Goal: Check status: Check status

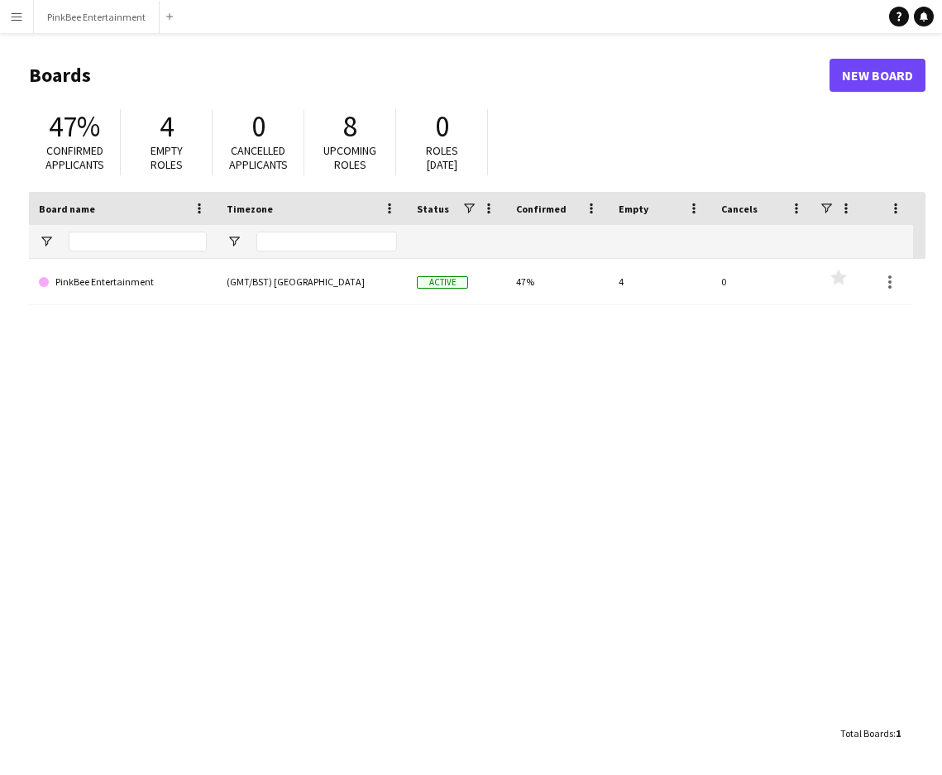
click at [11, 22] on app-icon "Menu" at bounding box center [16, 16] width 13 height 13
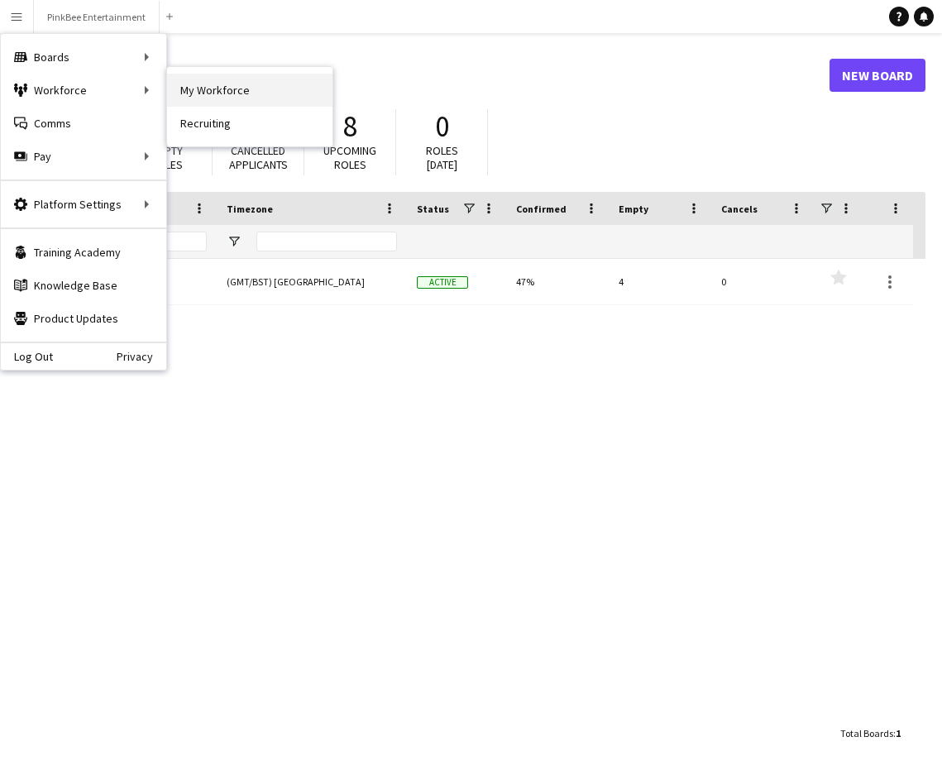
click at [222, 97] on link "My Workforce" at bounding box center [249, 90] width 165 height 33
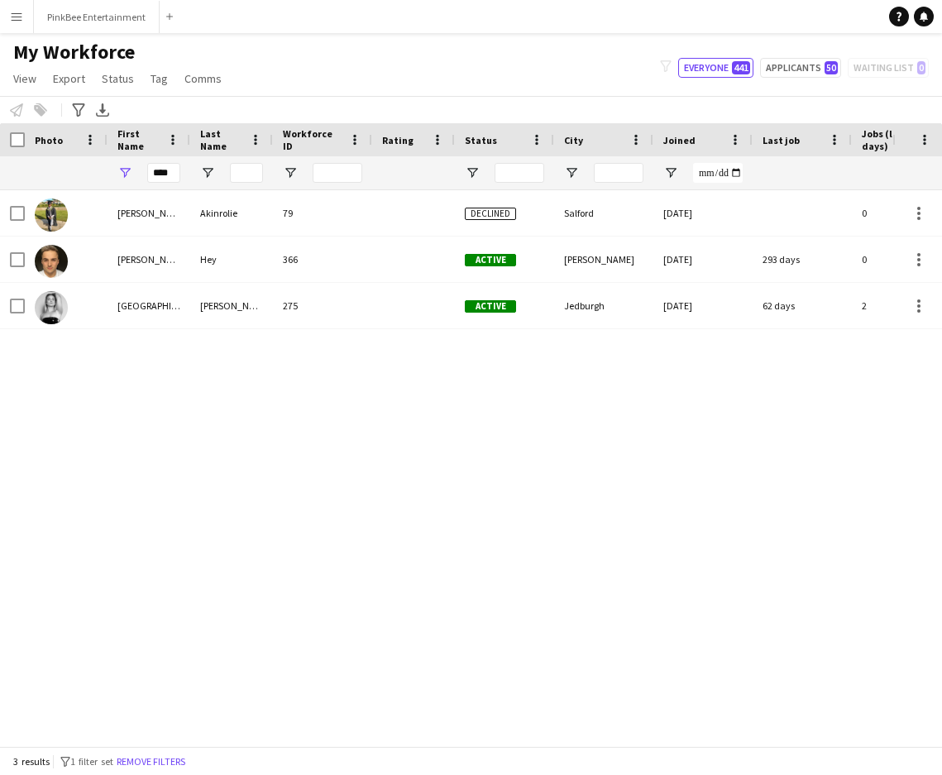
click at [17, 21] on app-icon "Menu" at bounding box center [16, 16] width 13 height 13
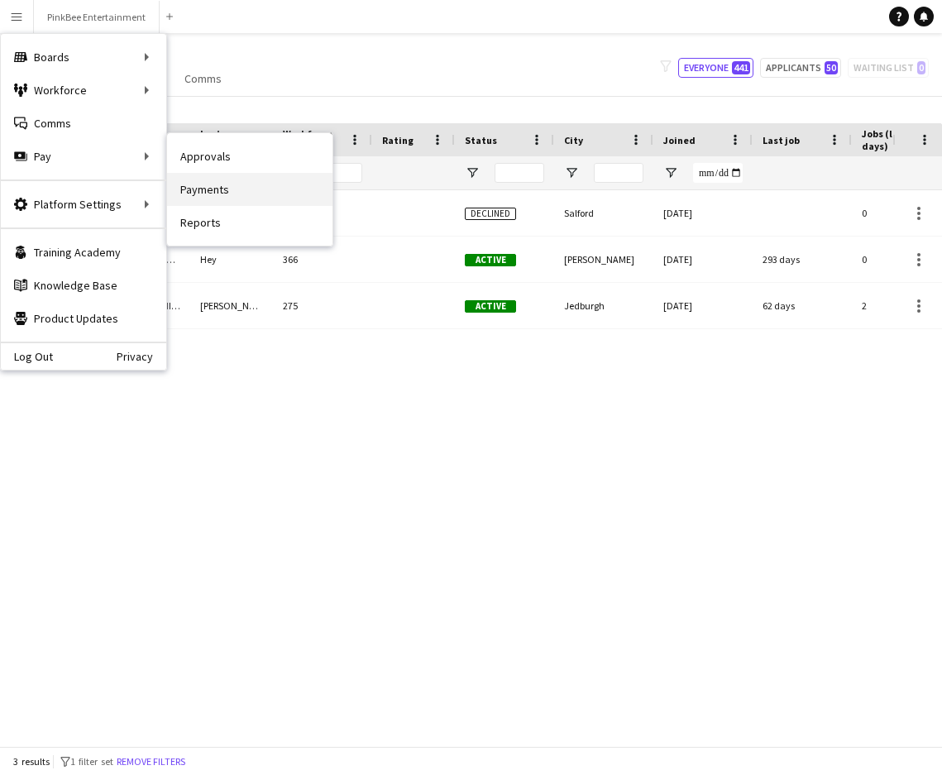
click at [197, 183] on link "Payments" at bounding box center [249, 189] width 165 height 33
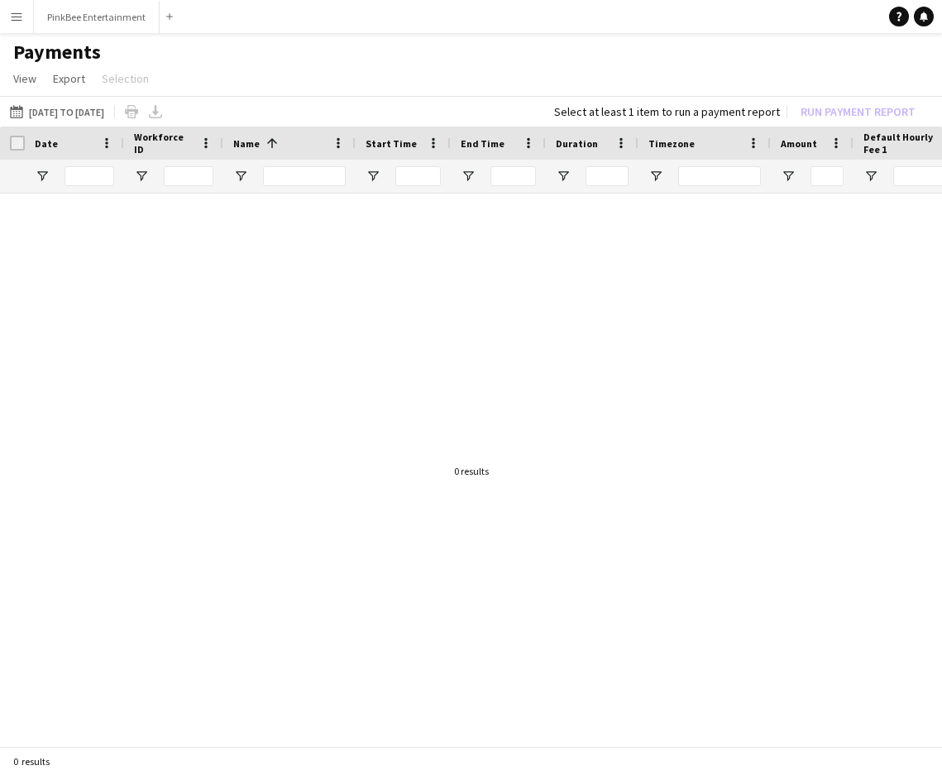
drag, startPoint x: 93, startPoint y: 108, endPoint x: 83, endPoint y: 127, distance: 21.5
click at [93, 108] on button "[DATE] to [DATE] [DATE] to [DATE]" at bounding box center [57, 112] width 101 height 20
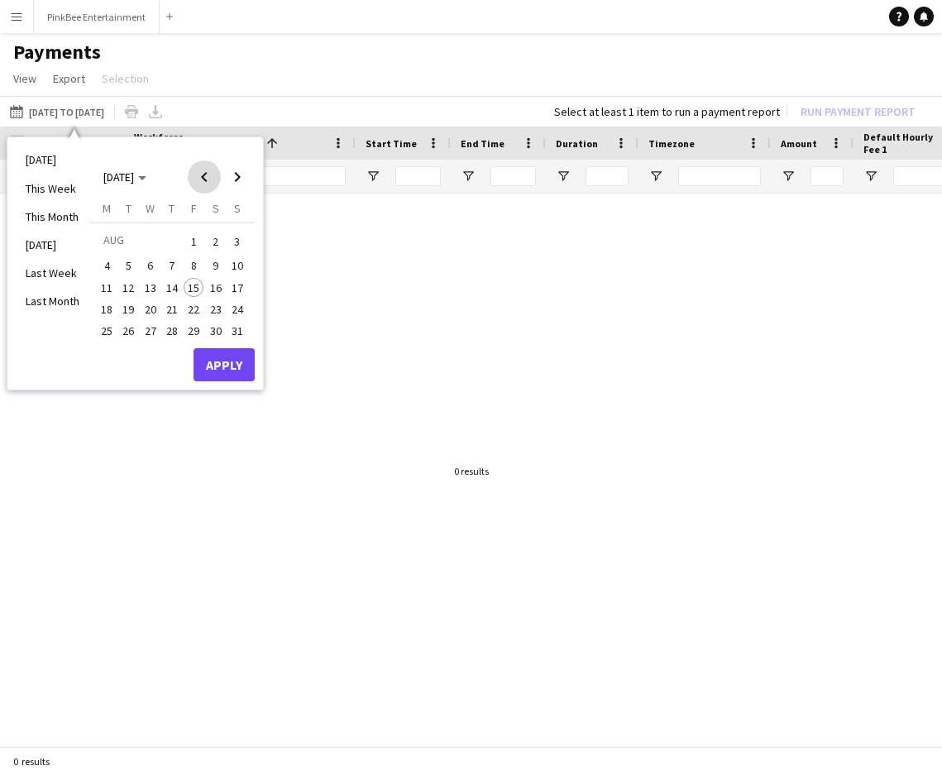
click at [205, 174] on span "Previous month" at bounding box center [204, 176] width 33 height 33
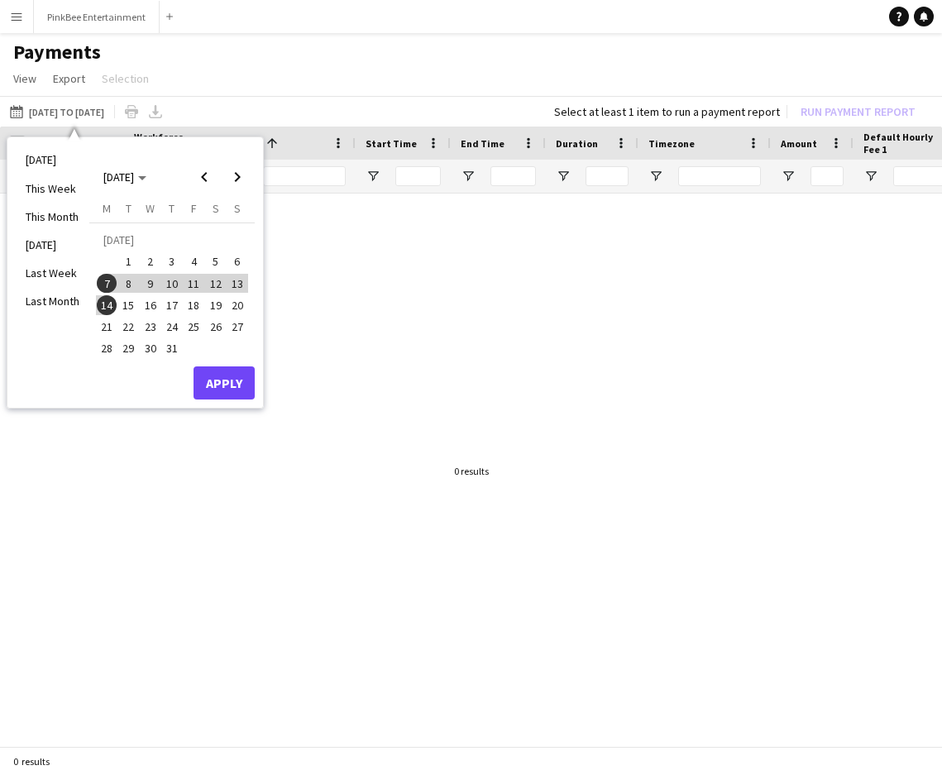
drag, startPoint x: 103, startPoint y: 305, endPoint x: 107, endPoint y: 323, distance: 17.7
click at [103, 306] on span "14" at bounding box center [107, 305] width 20 height 20
click at [107, 325] on span "21" at bounding box center [107, 327] width 20 height 20
click at [210, 386] on button "Apply" at bounding box center [224, 382] width 61 height 33
